Goal: Transaction & Acquisition: Purchase product/service

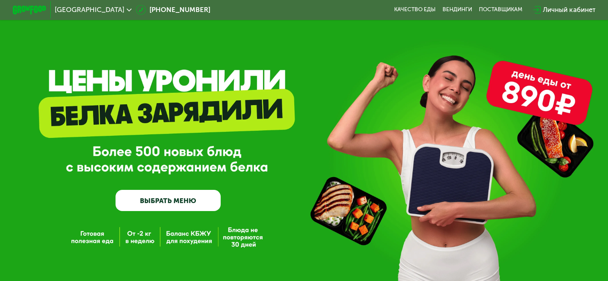
click at [197, 201] on link "ВЫБРАТЬ МЕНЮ" at bounding box center [167, 200] width 105 height 21
click at [194, 202] on link "ВЫБРАТЬ МЕНЮ" at bounding box center [167, 200] width 105 height 21
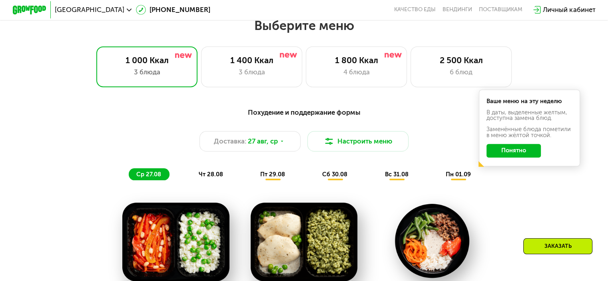
scroll to position [360, 0]
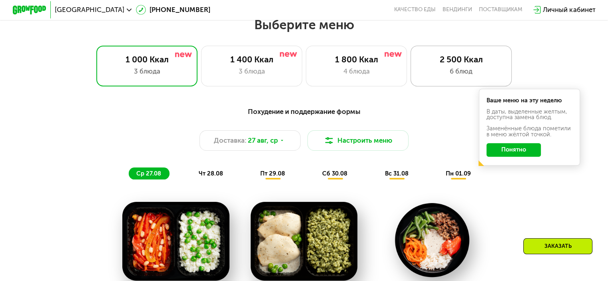
click at [464, 76] on div "6 блюд" at bounding box center [461, 71] width 84 height 10
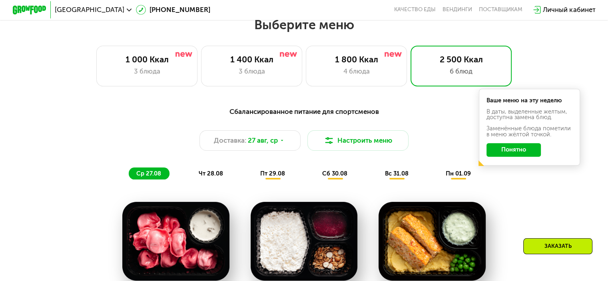
click at [534, 184] on div "Сбалансированное питание для спортсменов Доставка: [DATE] Настроить меню ср 27.…" at bounding box center [304, 143] width 510 height 83
click at [530, 155] on button "Понятно" at bounding box center [513, 150] width 54 height 14
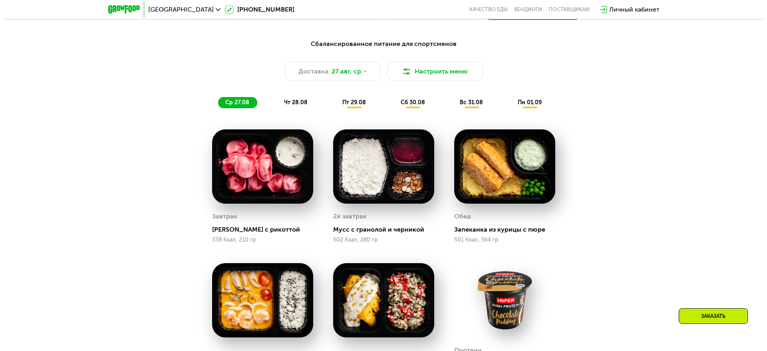
scroll to position [394, 0]
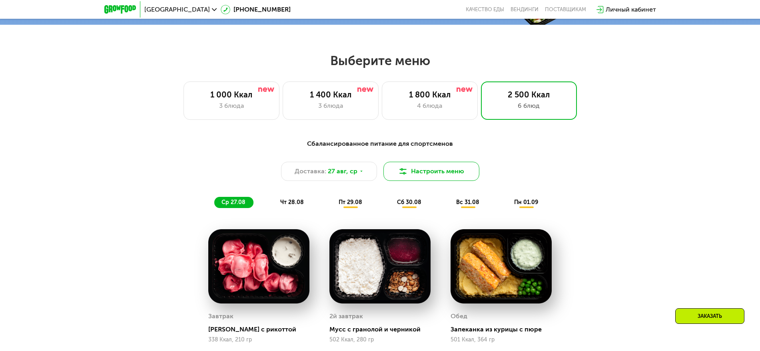
click at [428, 175] on button "Настроить меню" at bounding box center [431, 171] width 96 height 19
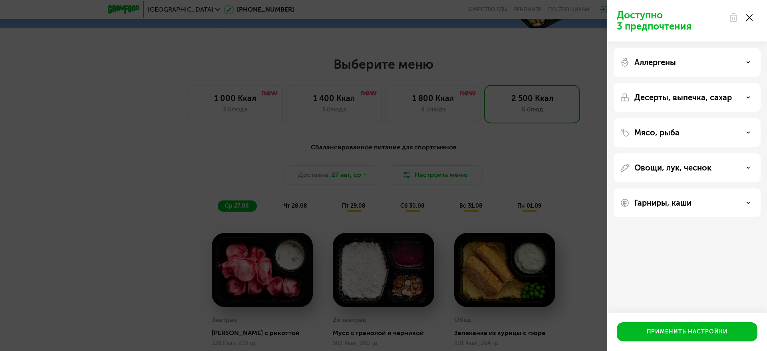
click at [613, 133] on div "Мясо, рыба" at bounding box center [687, 133] width 134 height 10
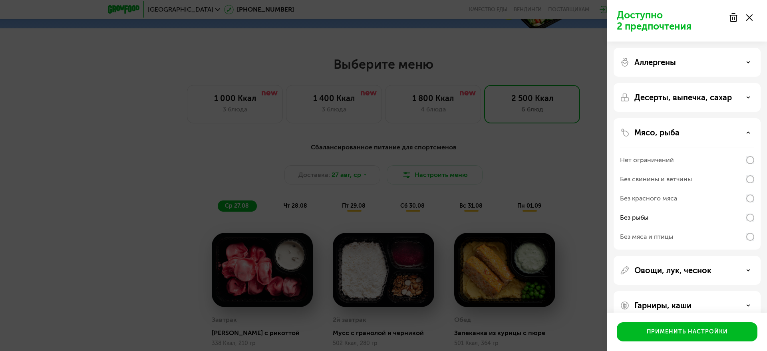
click at [613, 96] on icon at bounding box center [748, 98] width 4 height 4
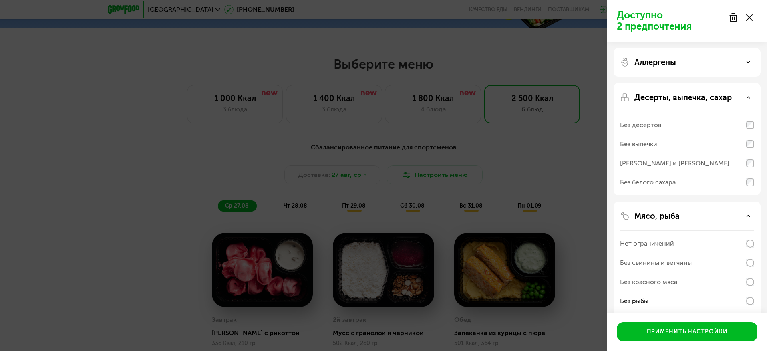
click at [613, 96] on icon at bounding box center [748, 98] width 4 height 4
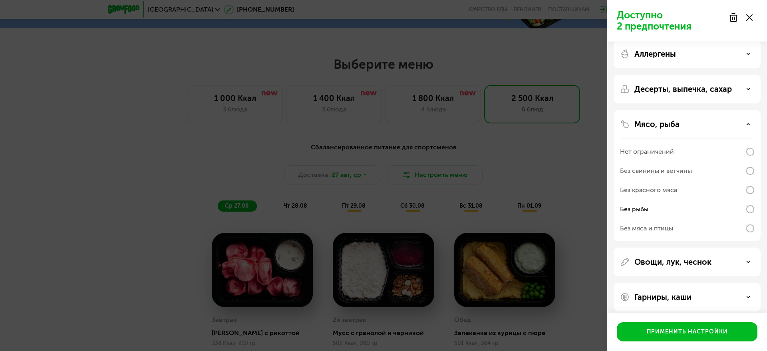
scroll to position [15, 0]
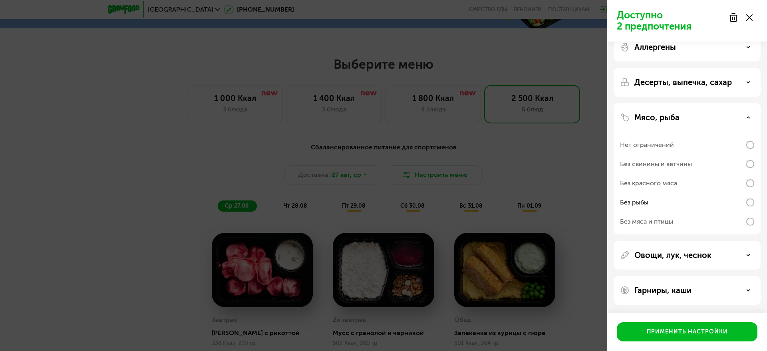
click at [613, 256] on icon at bounding box center [748, 255] width 4 height 4
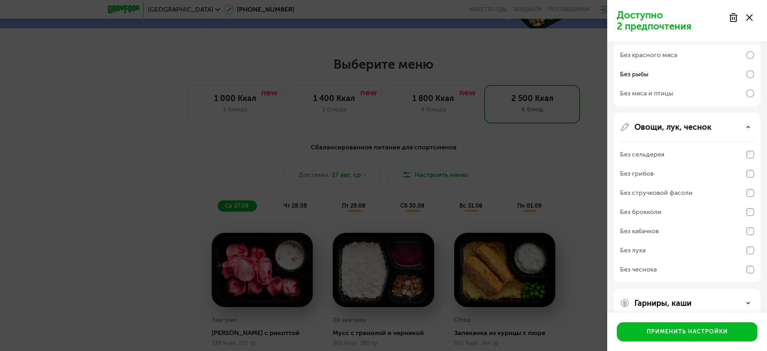
scroll to position [156, 0]
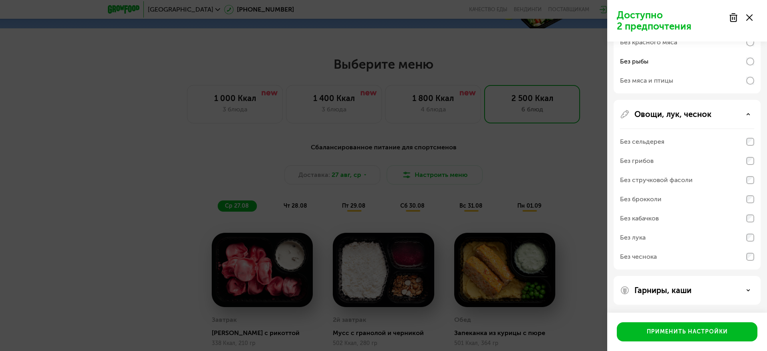
click at [613, 112] on icon at bounding box center [748, 114] width 4 height 4
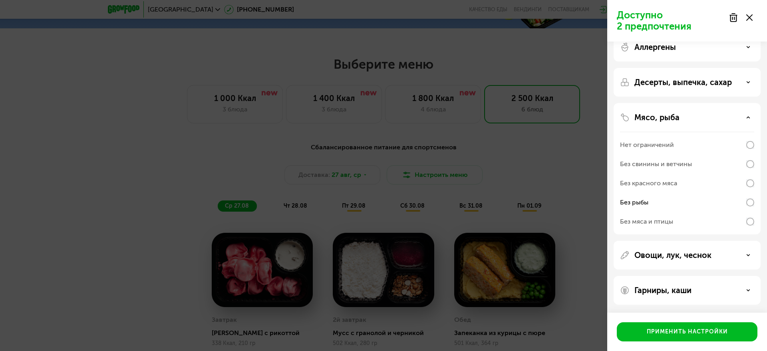
click at [613, 281] on div "Гарниры, каши" at bounding box center [687, 291] width 134 height 10
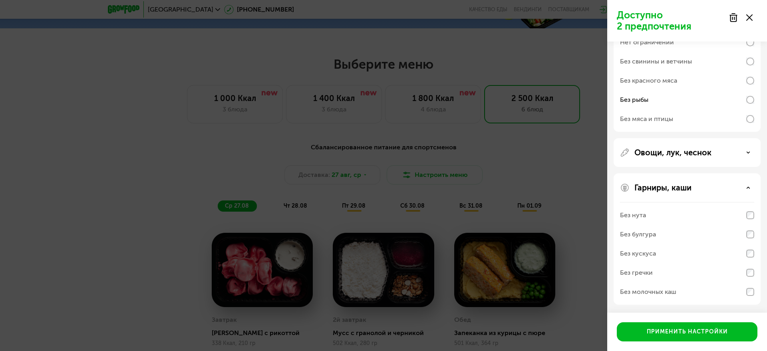
click at [613, 189] on div "Гарниры, каши" at bounding box center [687, 188] width 134 height 10
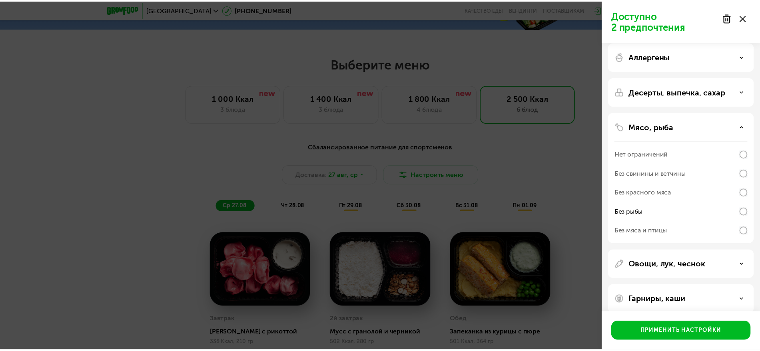
scroll to position [0, 0]
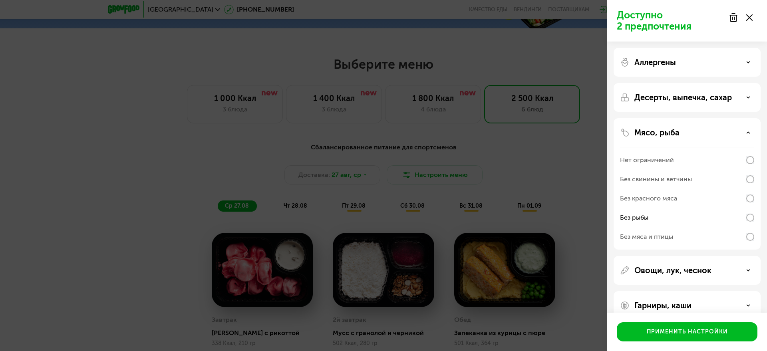
click at [613, 98] on icon at bounding box center [748, 98] width 4 height 4
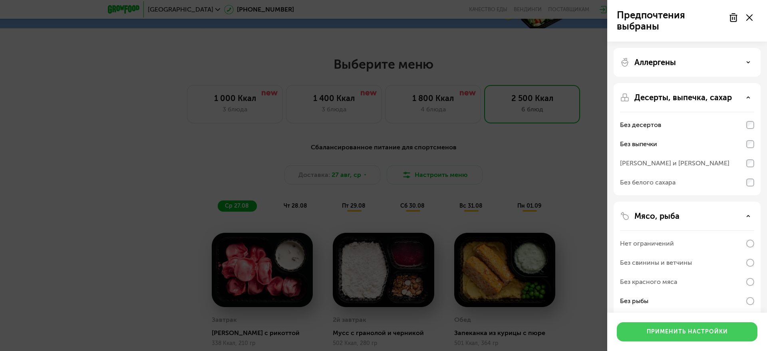
click at [613, 281] on div "Применить настройки" at bounding box center [687, 332] width 81 height 8
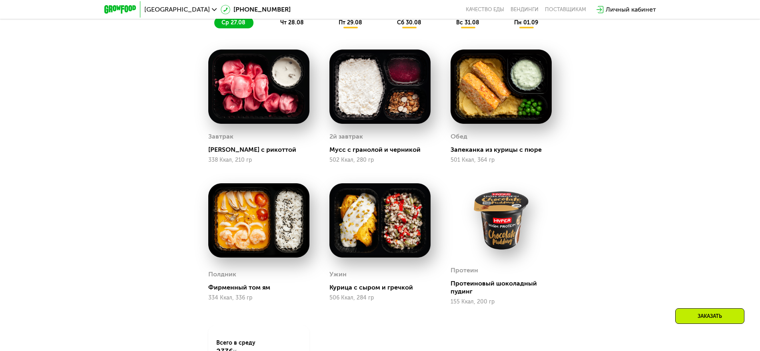
scroll to position [544, 0]
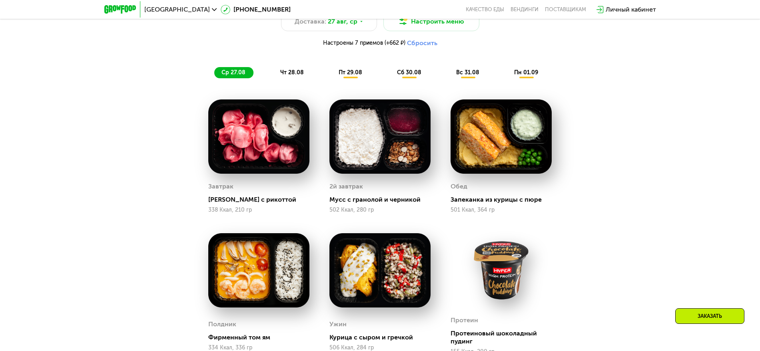
click at [298, 75] on span "чт 28.08" at bounding box center [292, 72] width 24 height 7
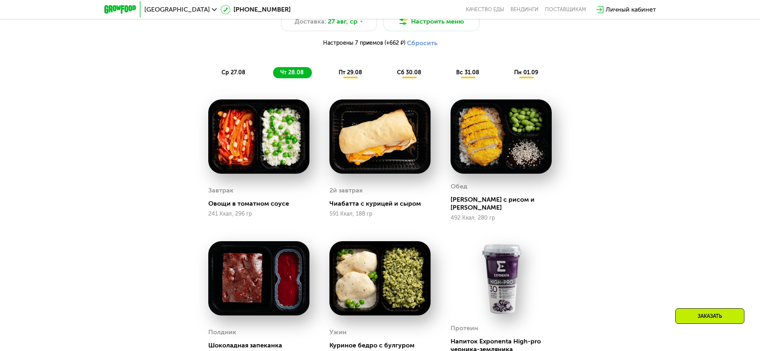
click at [351, 76] on span "пт 29.08" at bounding box center [350, 72] width 24 height 7
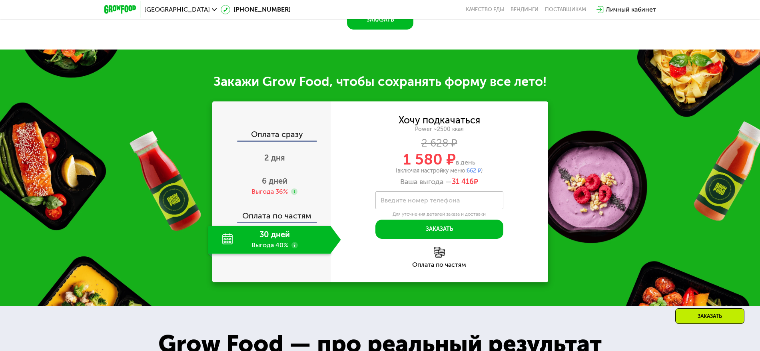
scroll to position [1043, 0]
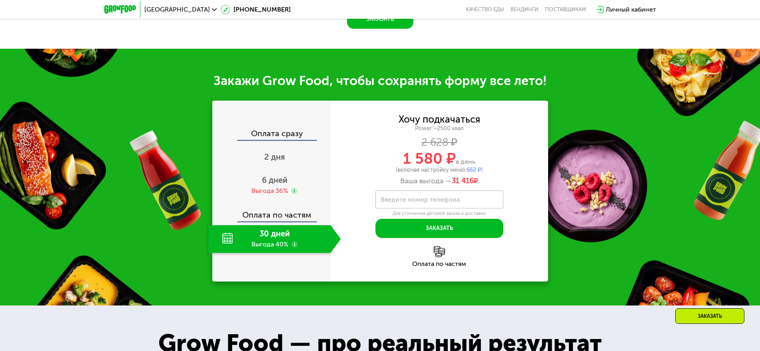
click at [292, 248] on use at bounding box center [294, 244] width 6 height 6
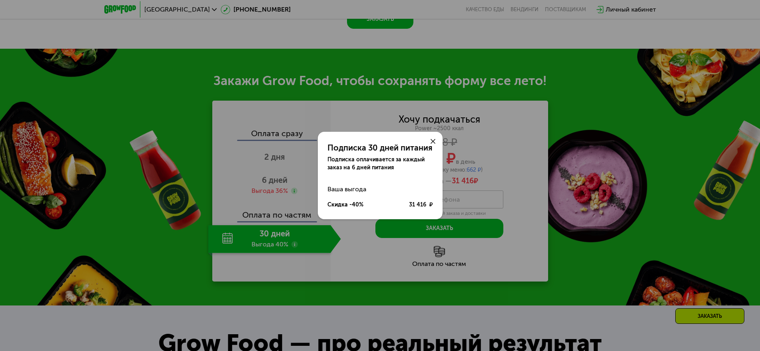
click at [292, 248] on div "Подписка 30 дней питания Подписка оплачивается за каждый заказ на 6 дней питани…" at bounding box center [380, 175] width 760 height 351
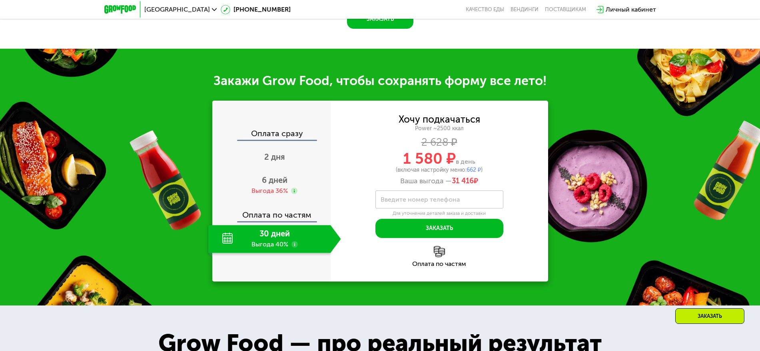
click at [293, 247] on use at bounding box center [294, 244] width 6 height 6
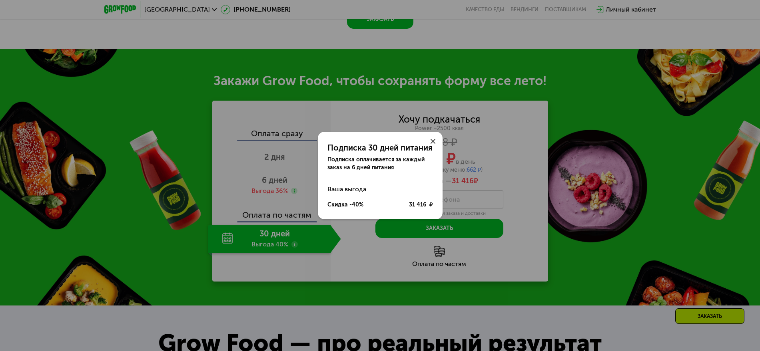
click at [433, 140] on use at bounding box center [432, 141] width 5 height 5
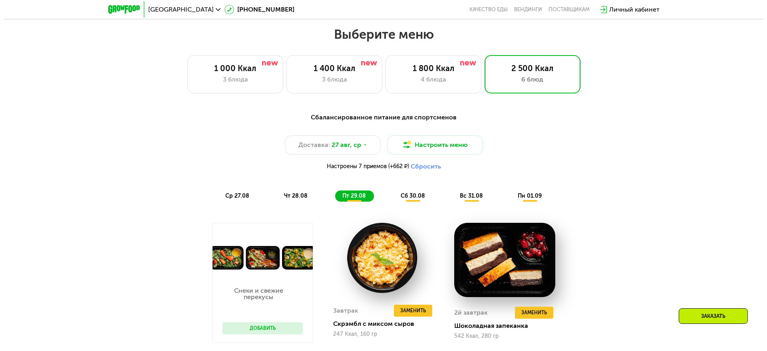
scroll to position [444, 0]
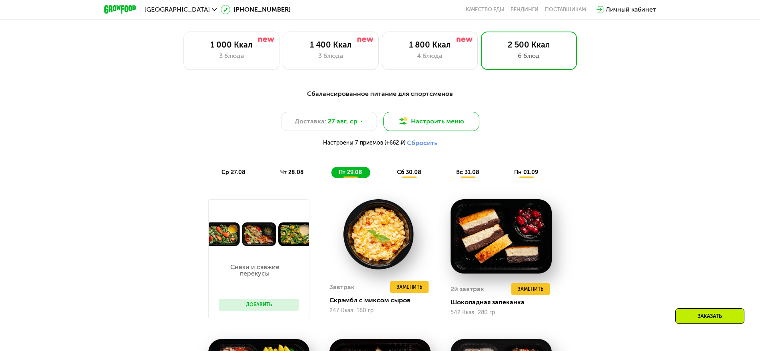
click at [444, 126] on button "Настроить меню" at bounding box center [431, 121] width 96 height 19
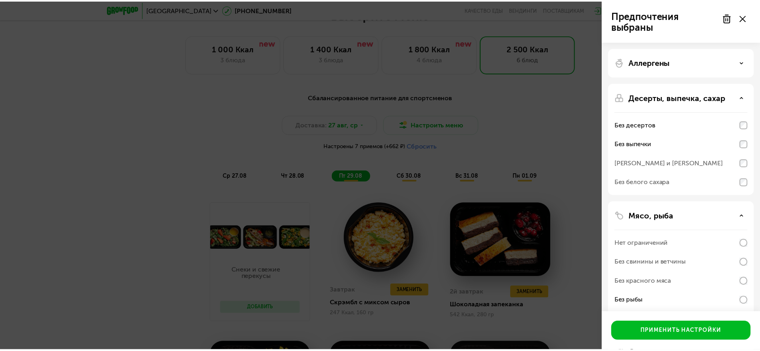
scroll to position [99, 0]
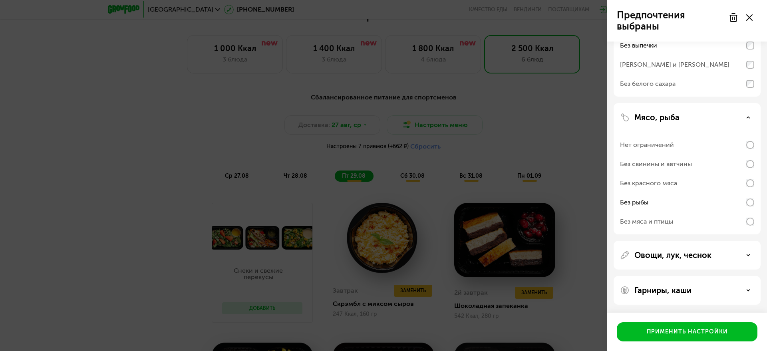
click at [565, 139] on div "Предпочтения выбраны Аллергены Десерты, выпечка, сахар Без десертов Без выпечки…" at bounding box center [383, 175] width 767 height 351
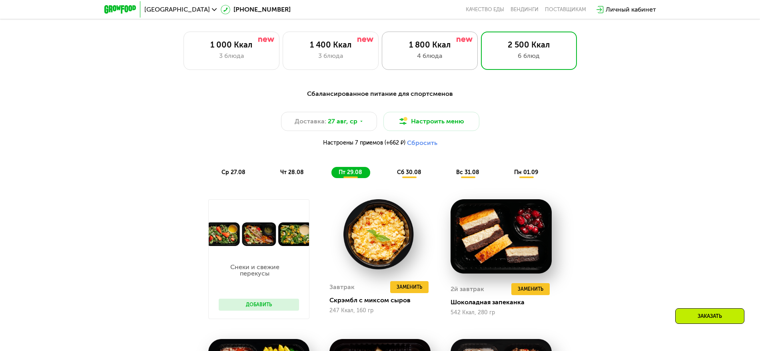
click at [458, 58] on div "4 блюда" at bounding box center [429, 56] width 79 height 10
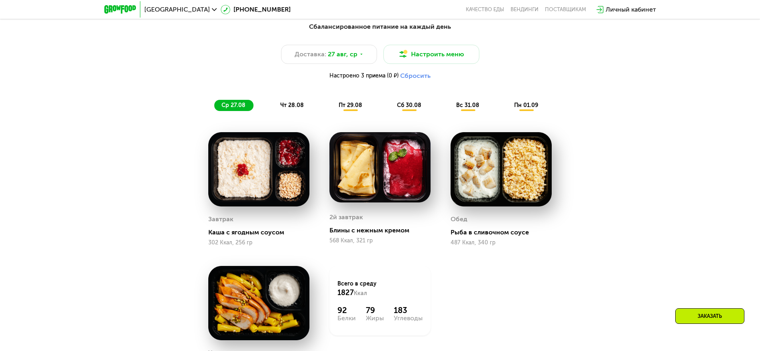
scroll to position [444, 0]
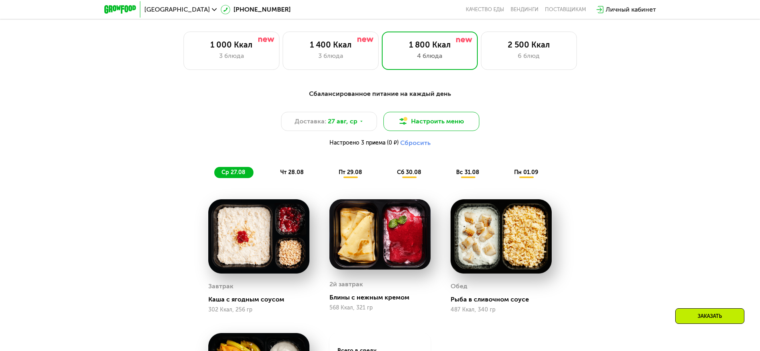
click at [456, 124] on button "Настроить меню" at bounding box center [431, 121] width 96 height 19
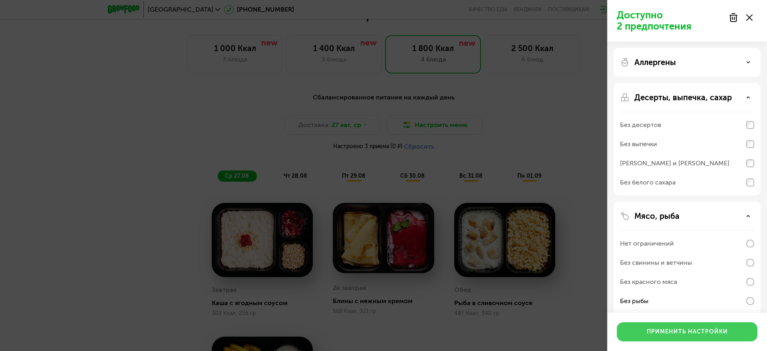
click at [613, 281] on div "Применить настройки" at bounding box center [687, 332] width 81 height 8
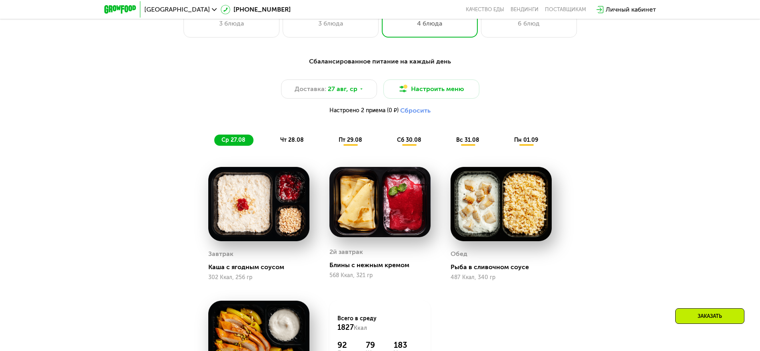
scroll to position [544, 0]
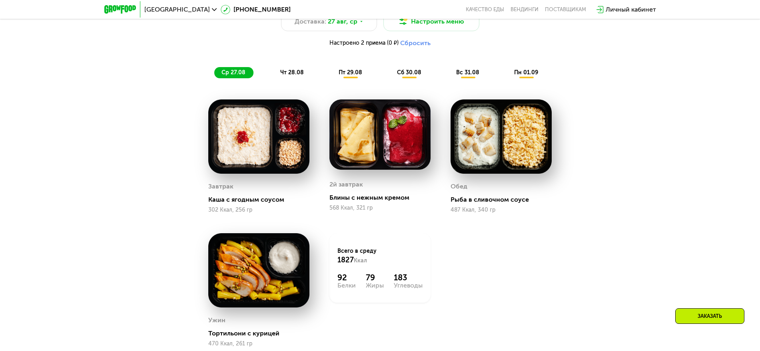
click at [358, 75] on span "пт 29.08" at bounding box center [350, 72] width 24 height 7
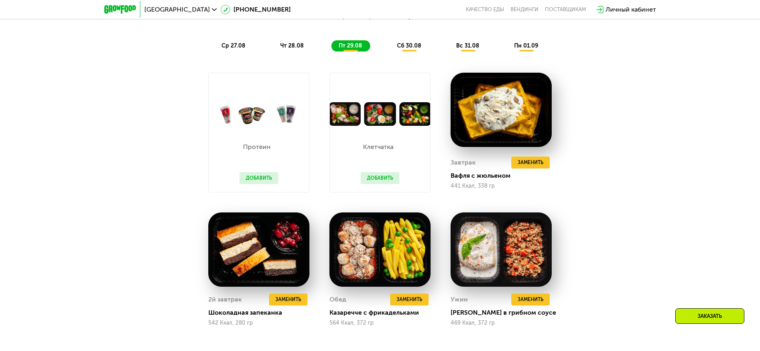
scroll to position [594, 0]
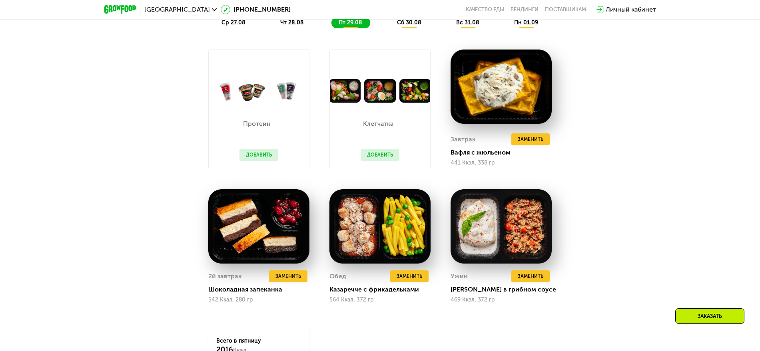
click at [388, 159] on button "Добавить" at bounding box center [379, 155] width 39 height 12
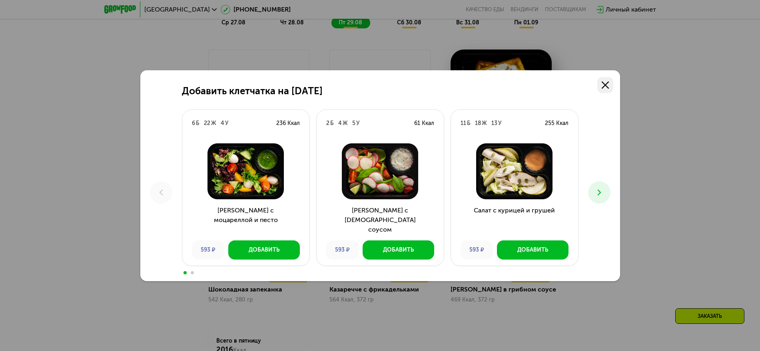
click at [606, 79] on link at bounding box center [605, 85] width 16 height 16
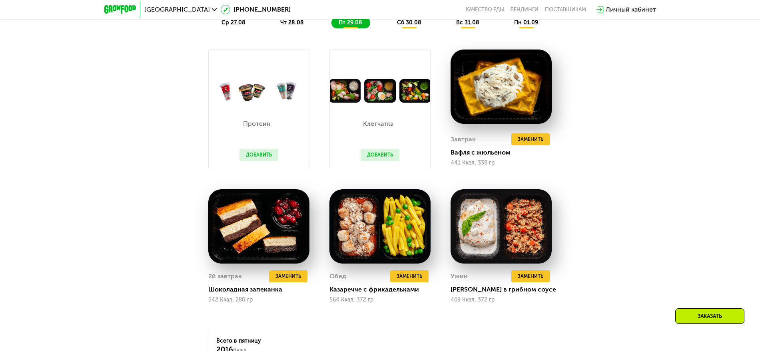
scroll to position [943, 0]
